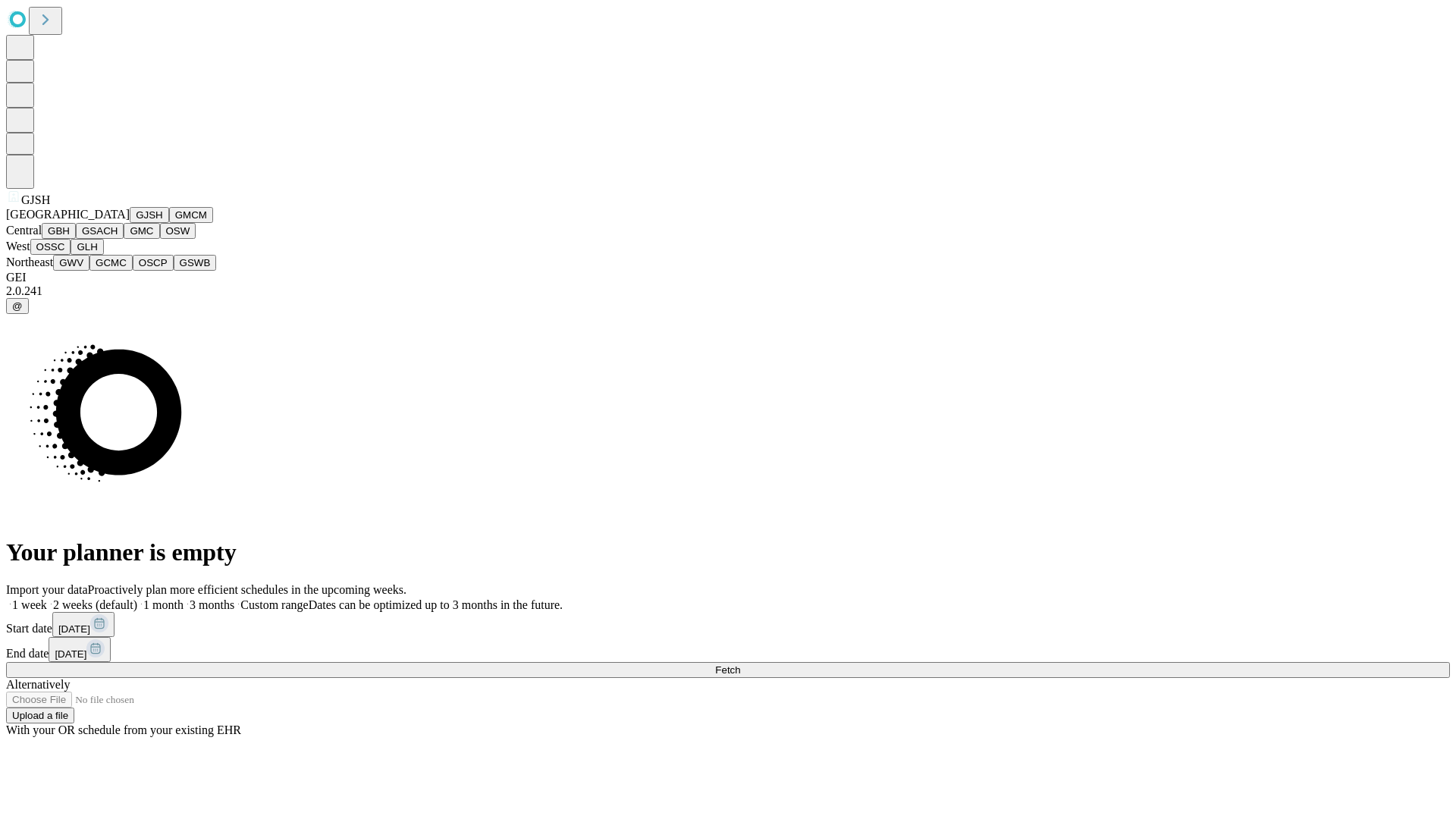
click at [129, 223] on button "GJSH" at bounding box center [149, 215] width 40 height 16
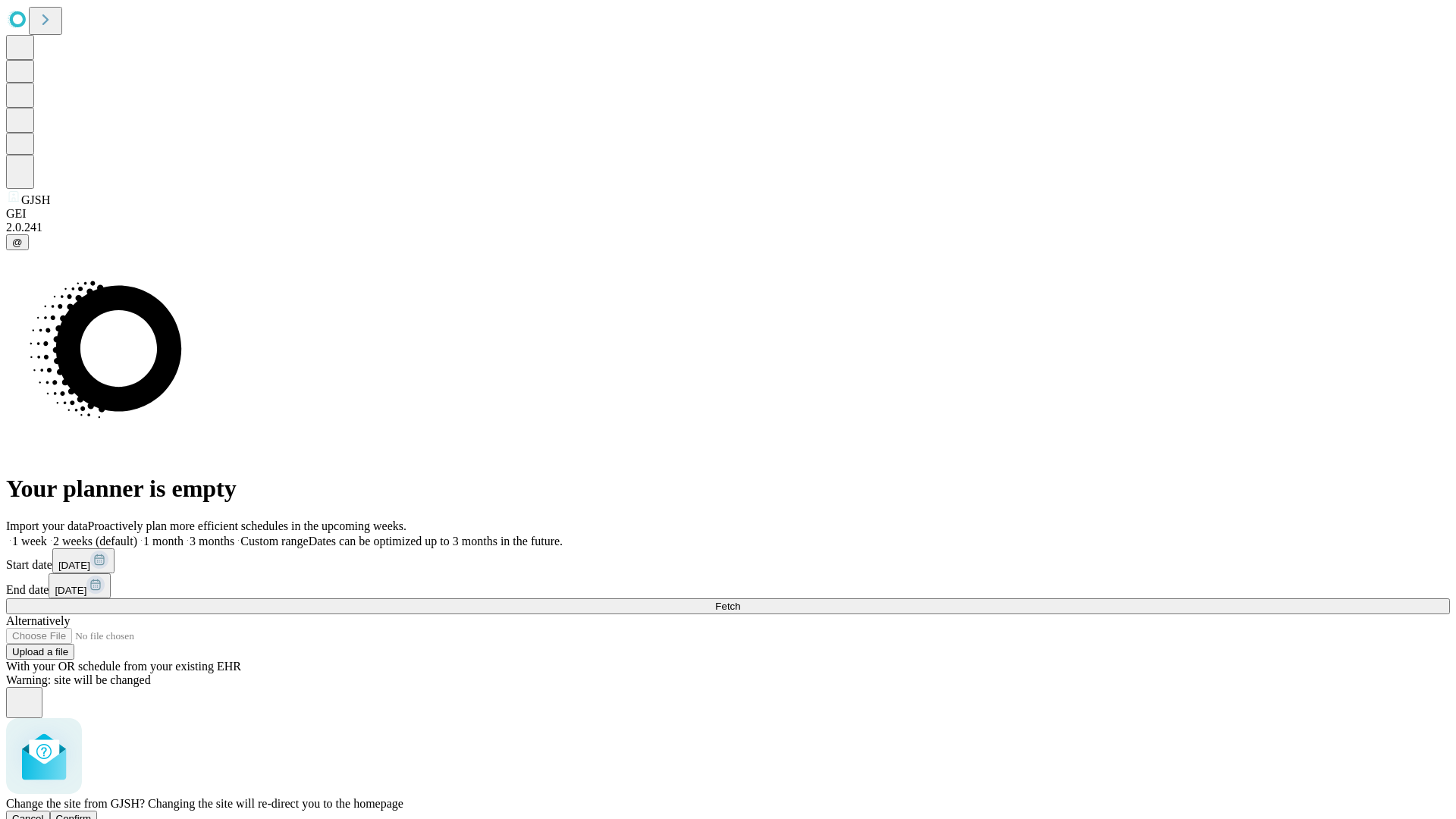
click at [92, 813] on span "Confirm" at bounding box center [74, 818] width 36 height 11
click at [183, 534] on label "1 month" at bounding box center [160, 541] width 46 height 13
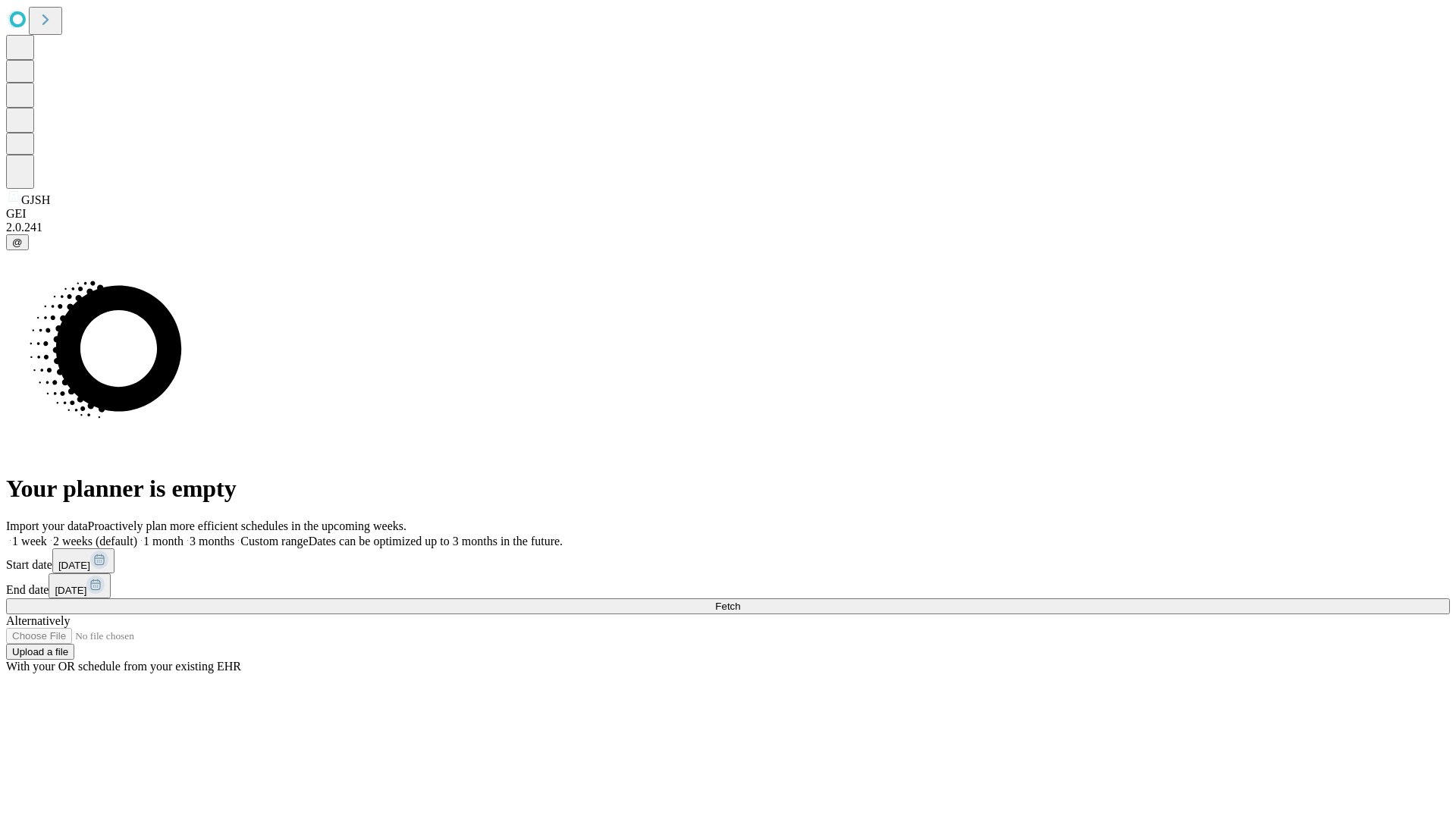
click at [740, 600] on span "Fetch" at bounding box center [728, 606] width 25 height 11
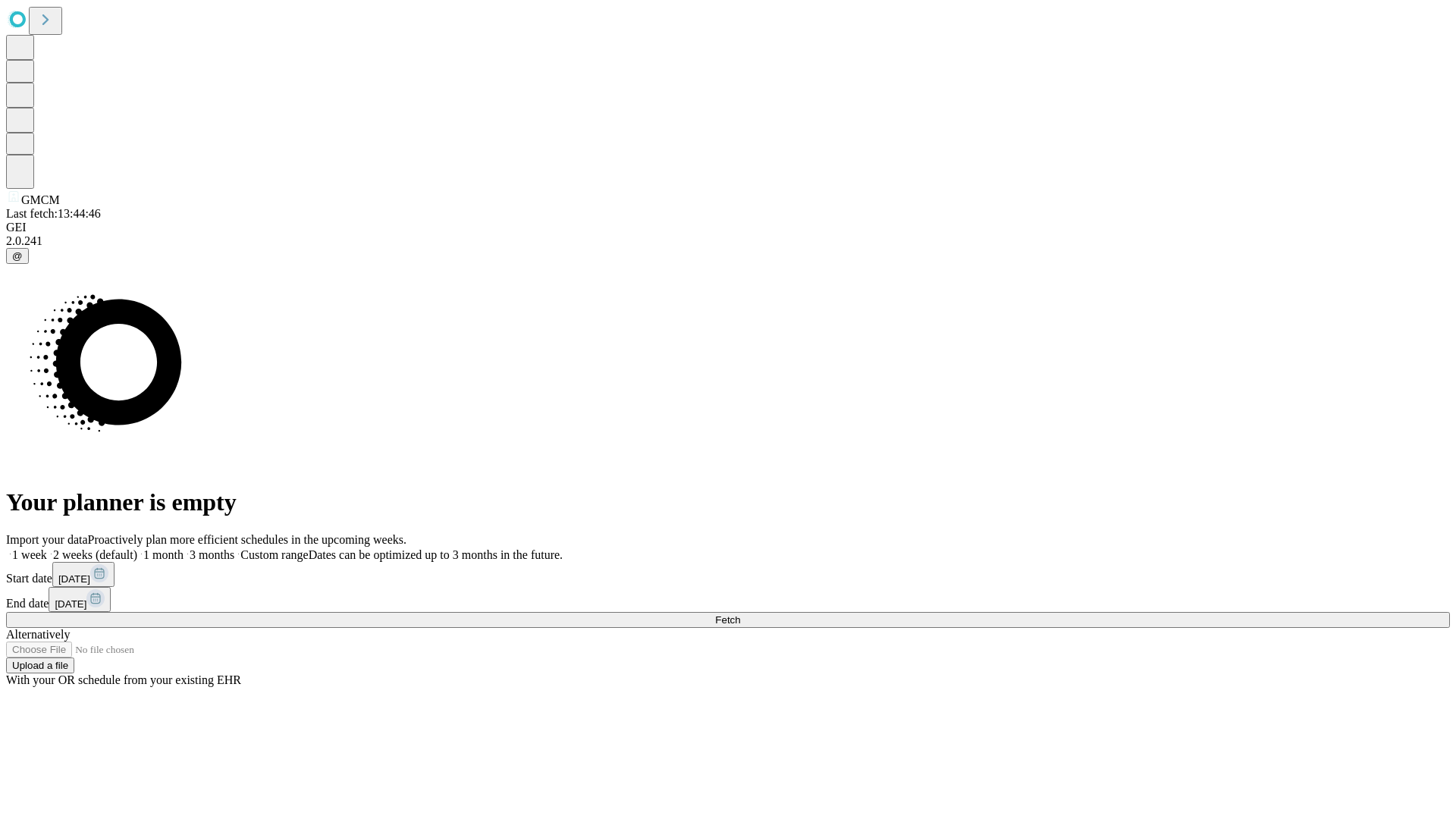
click at [183, 548] on label "1 month" at bounding box center [160, 554] width 46 height 13
click at [740, 614] on span "Fetch" at bounding box center [728, 619] width 25 height 11
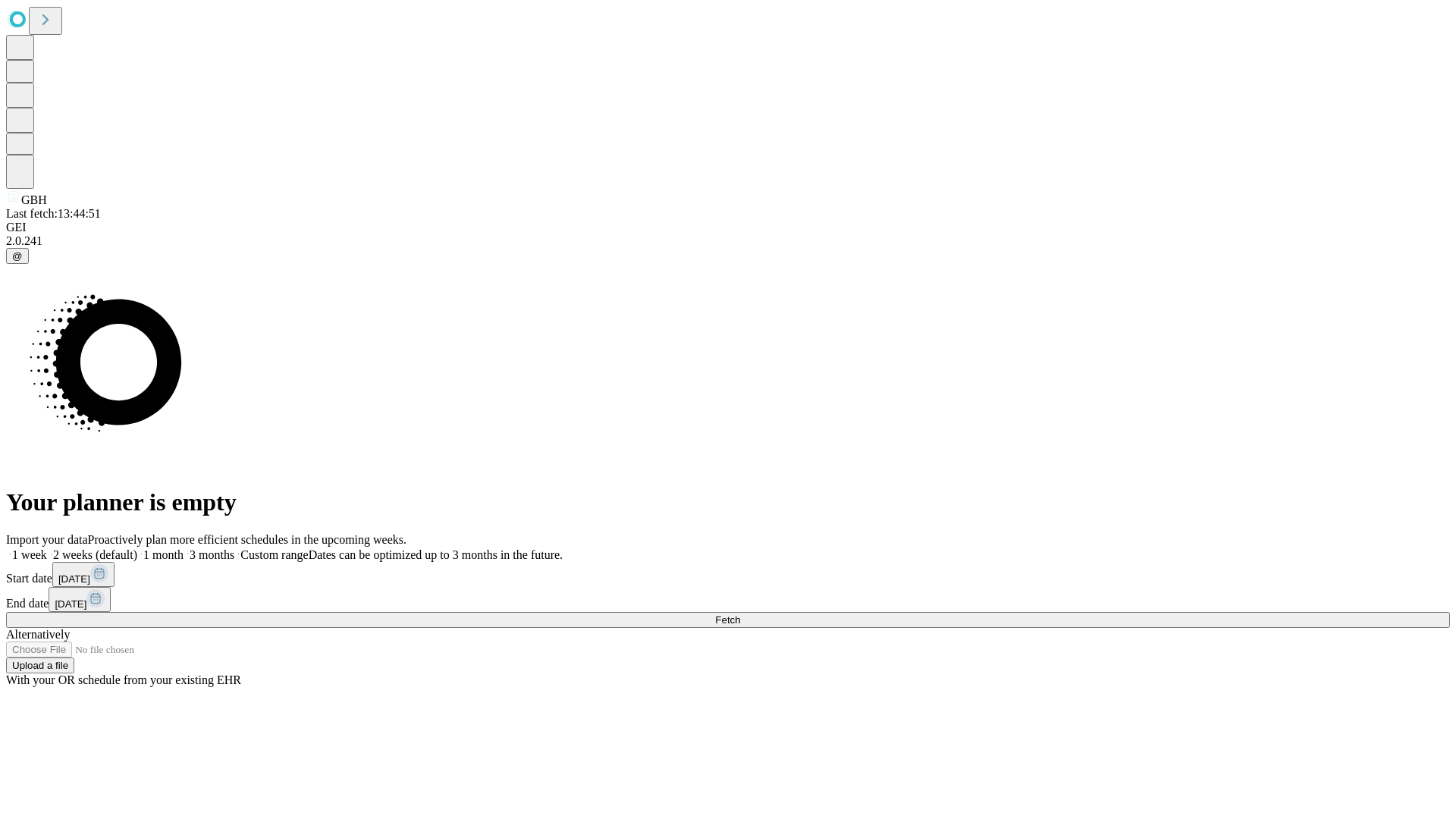
click at [183, 548] on label "1 month" at bounding box center [160, 554] width 46 height 13
click at [740, 614] on span "Fetch" at bounding box center [728, 619] width 25 height 11
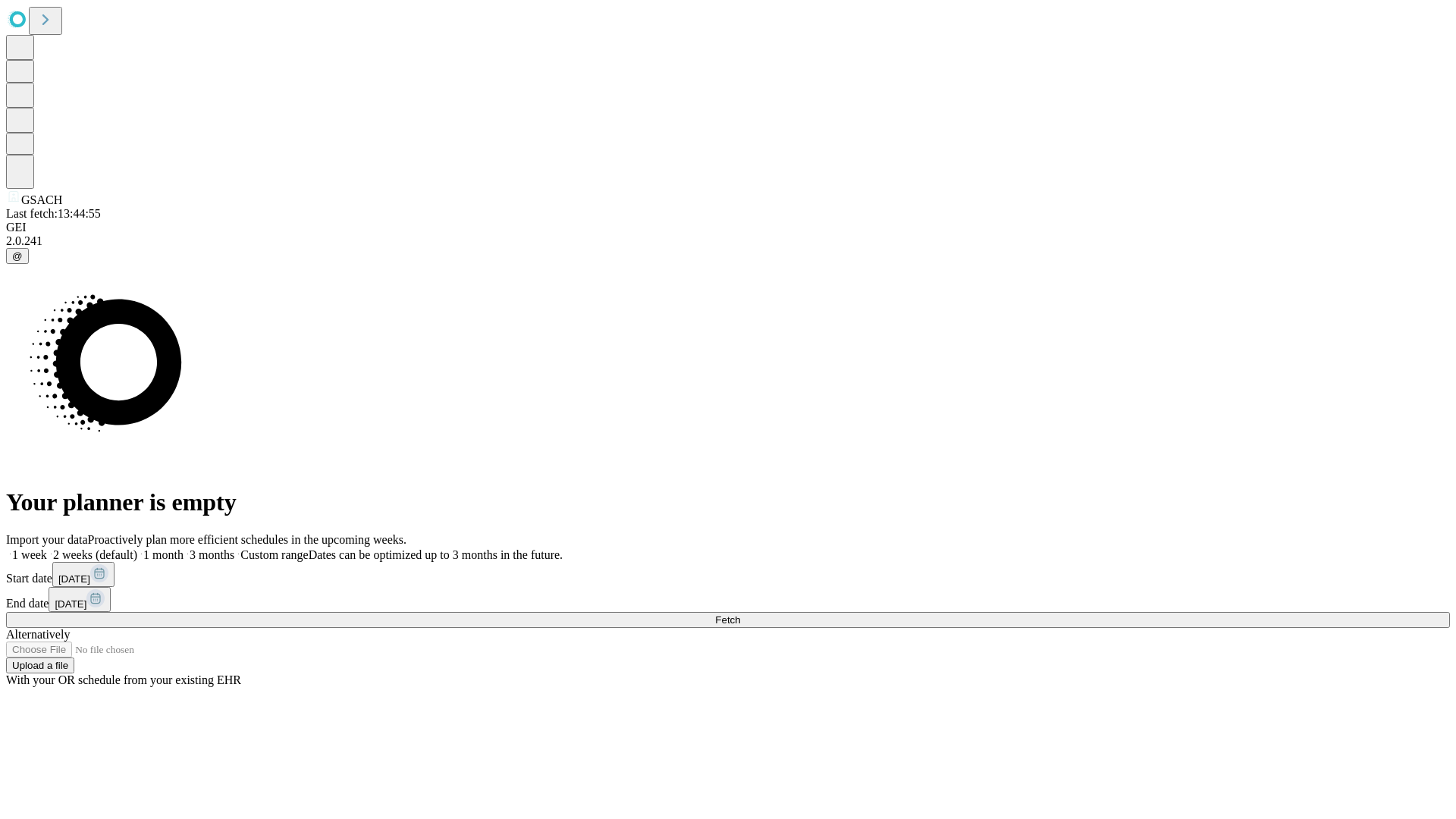
click at [183, 548] on label "1 month" at bounding box center [160, 554] width 46 height 13
click at [740, 614] on span "Fetch" at bounding box center [728, 619] width 25 height 11
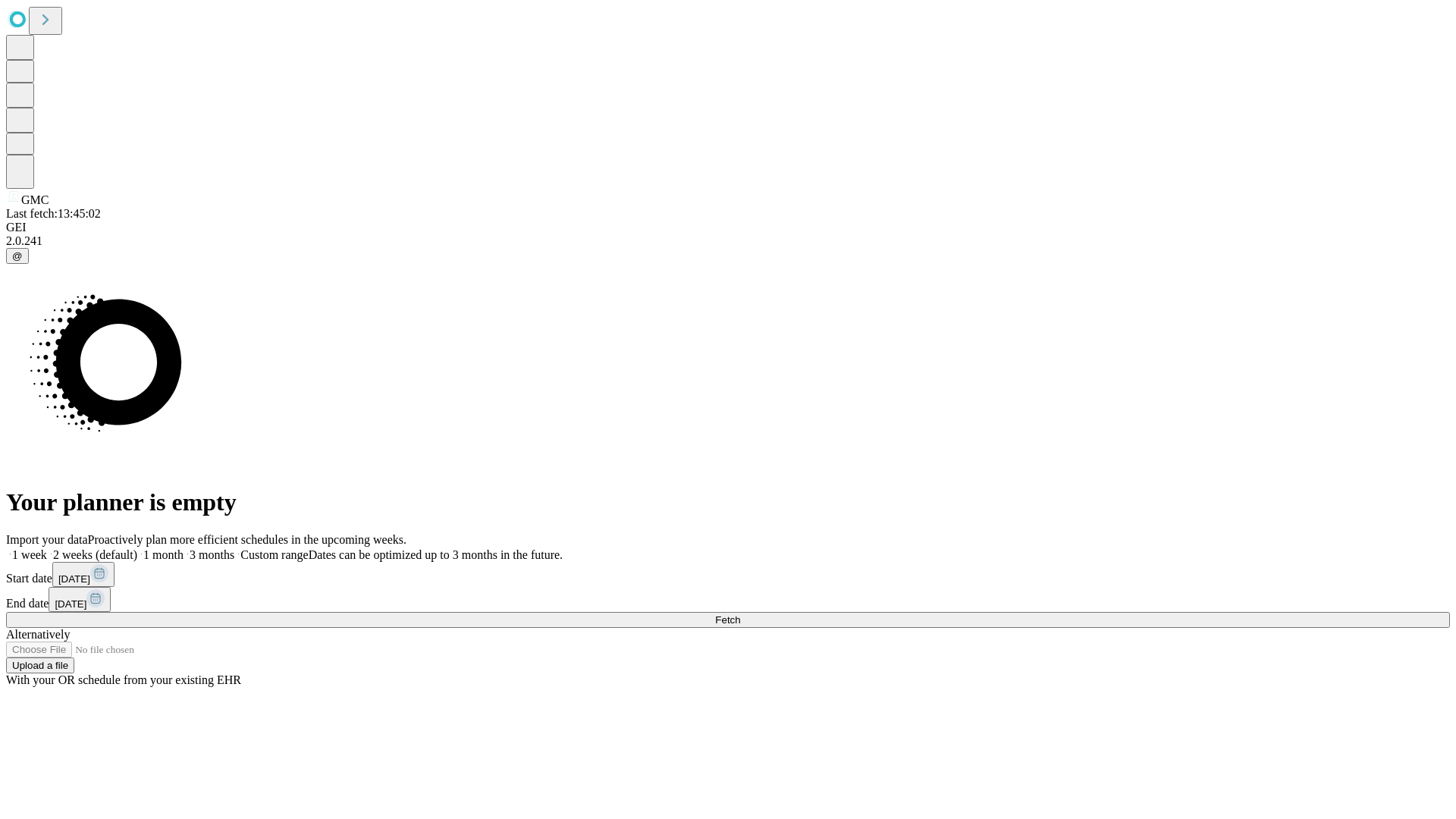
click at [740, 614] on span "Fetch" at bounding box center [728, 619] width 25 height 11
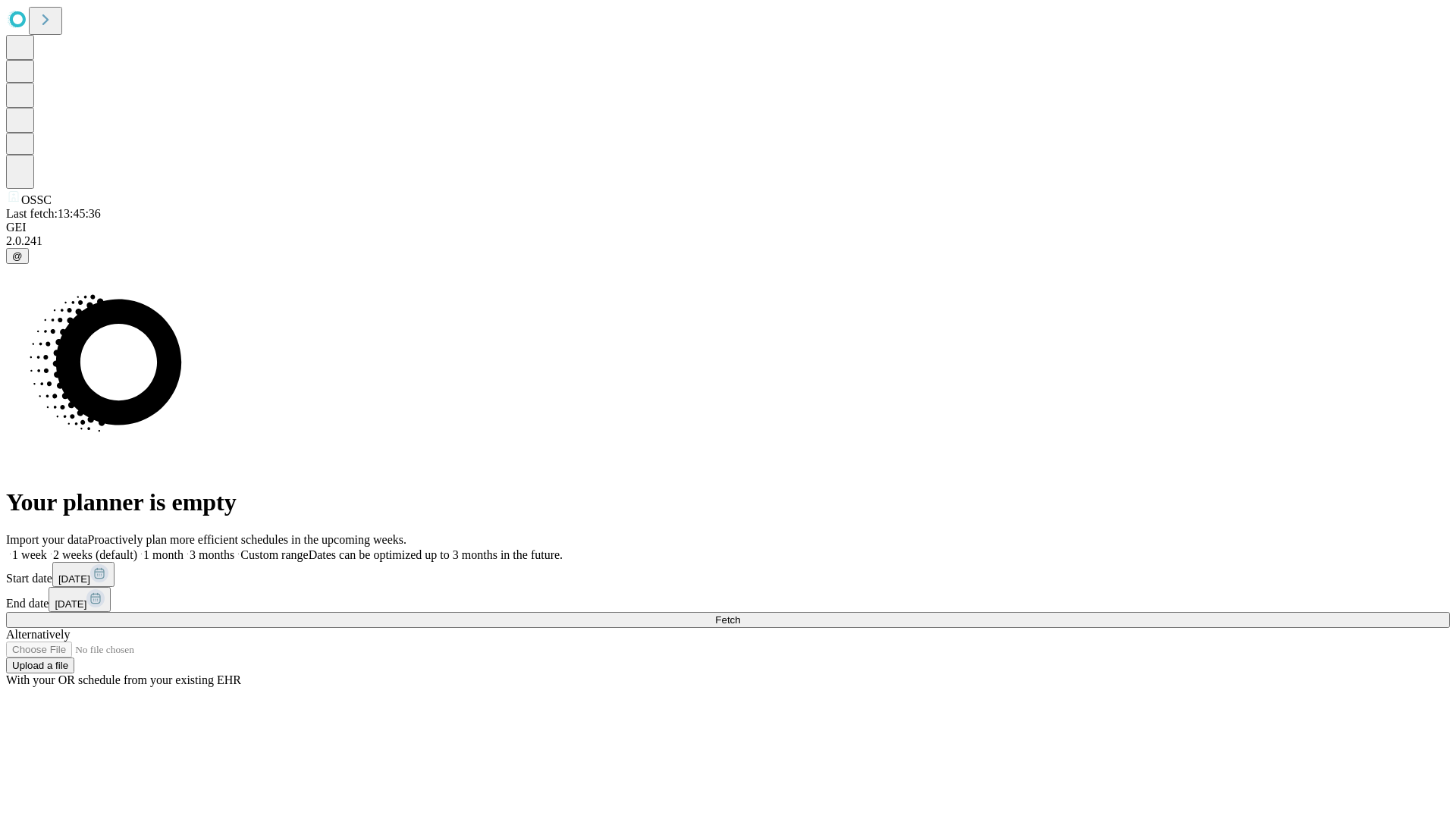
click at [183, 548] on label "1 month" at bounding box center [160, 554] width 46 height 13
click at [740, 614] on span "Fetch" at bounding box center [728, 619] width 25 height 11
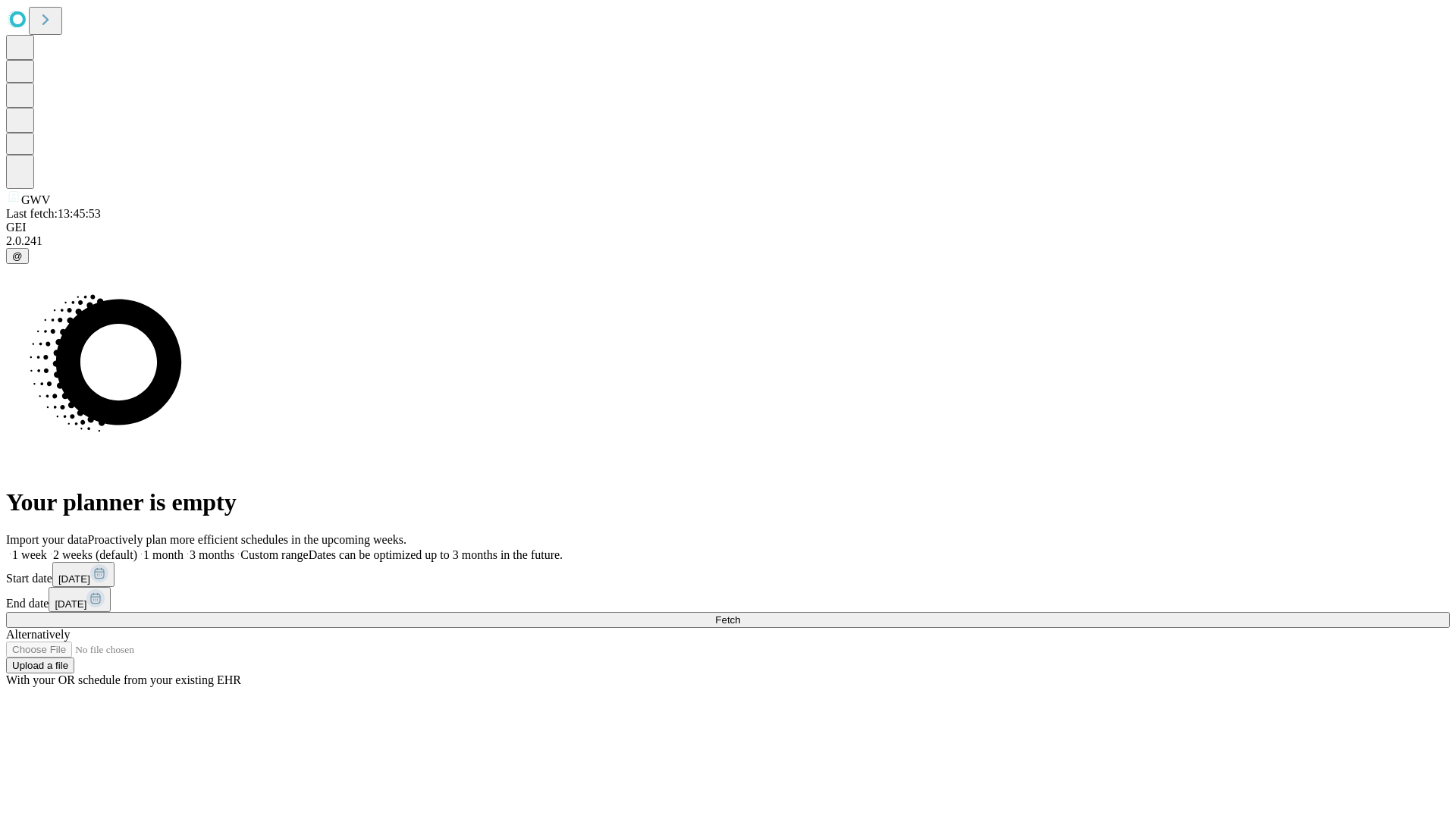
click at [183, 548] on label "1 month" at bounding box center [160, 554] width 46 height 13
click at [740, 614] on span "Fetch" at bounding box center [728, 619] width 25 height 11
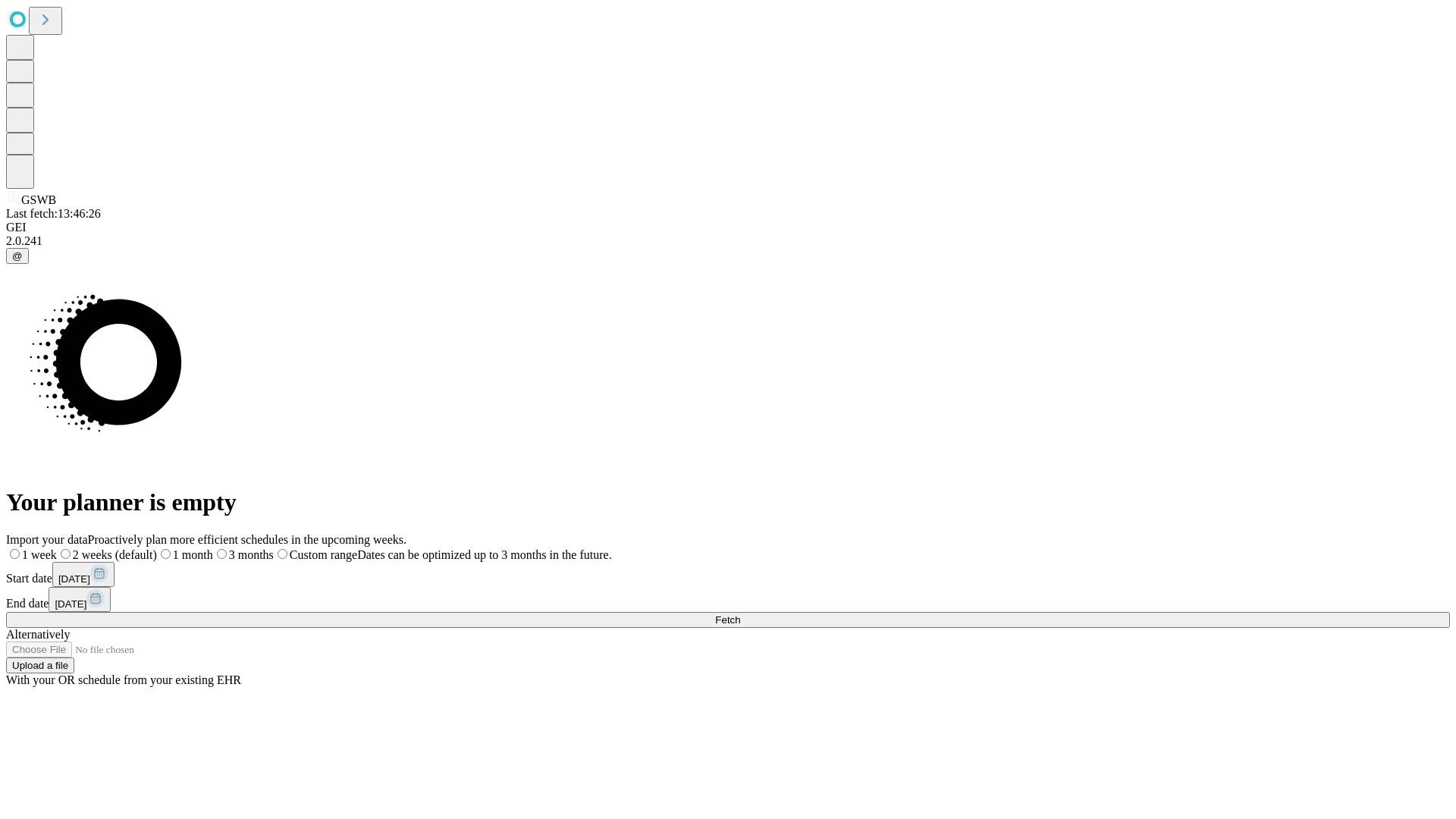
click at [740, 614] on span "Fetch" at bounding box center [728, 619] width 25 height 11
